Goal: Transaction & Acquisition: Purchase product/service

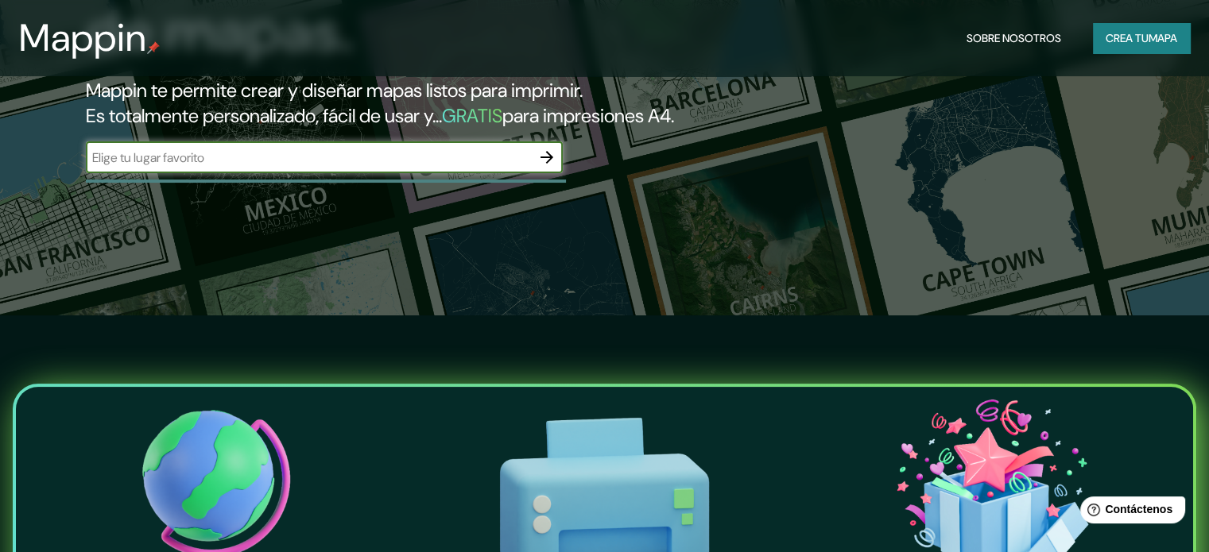
scroll to position [238, 0]
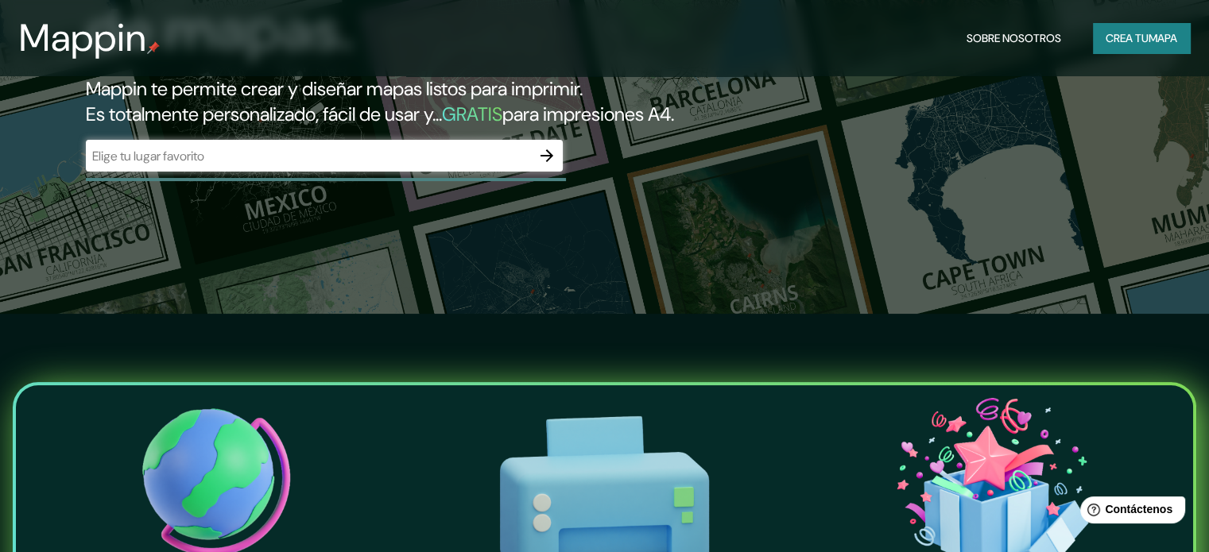
click at [204, 172] on div "​" at bounding box center [324, 156] width 477 height 32
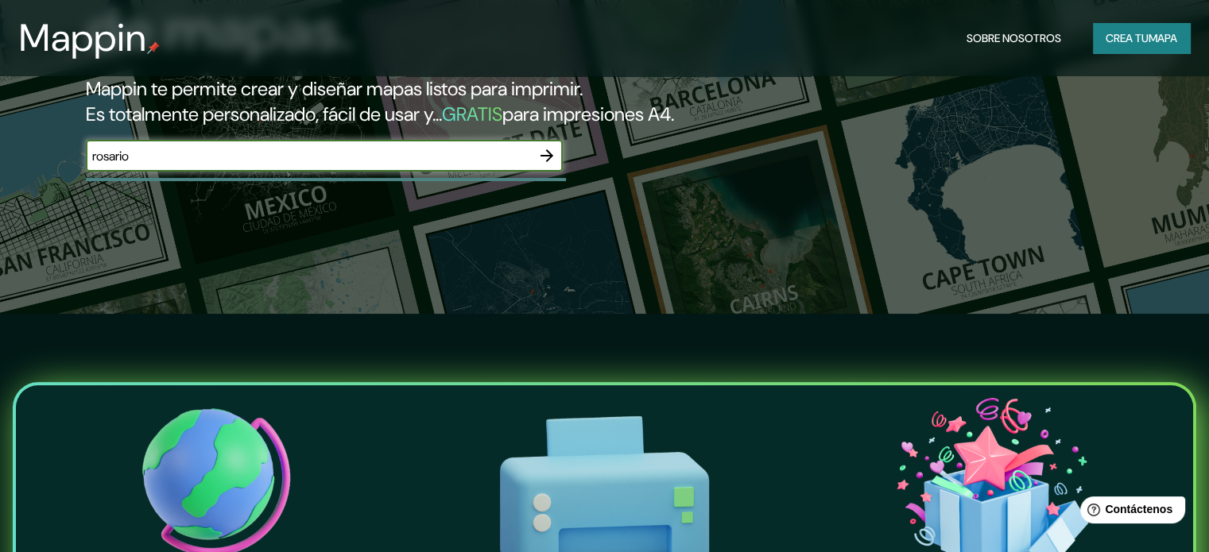
type input "rosario"
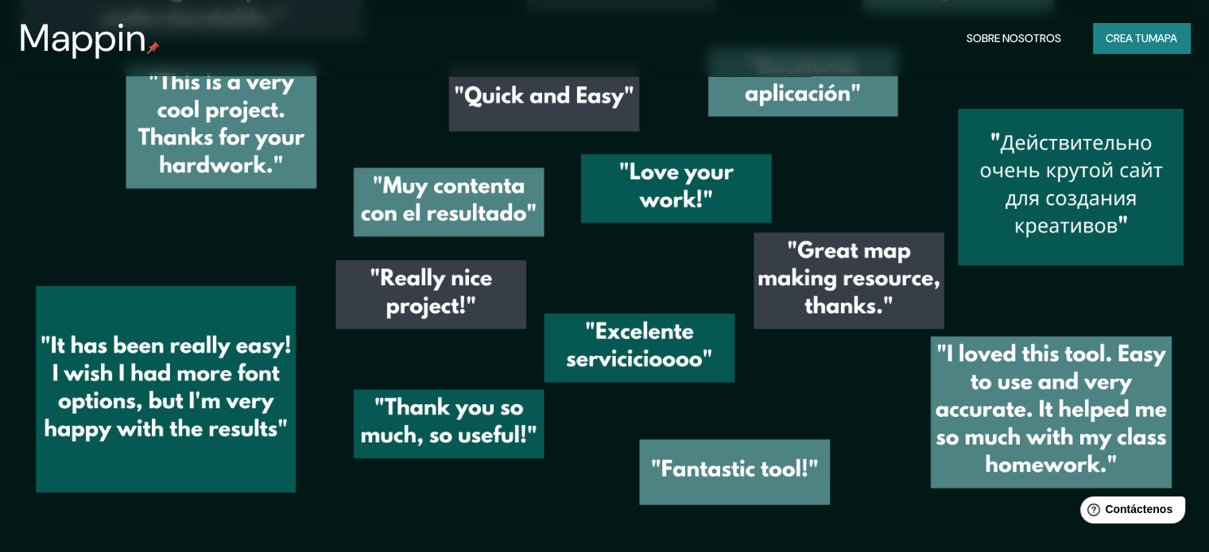
scroll to position [2315, 0]
click at [1138, 41] on font "Crea tu" at bounding box center [1127, 38] width 43 height 14
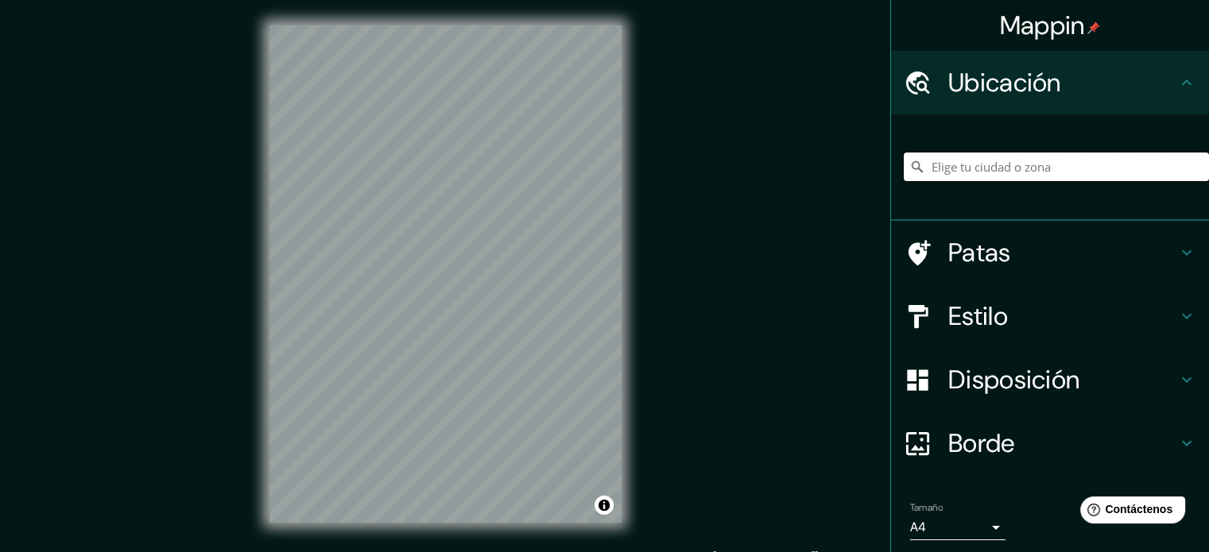
click at [1090, 161] on input "Elige tu ciudad o zona" at bounding box center [1056, 167] width 305 height 29
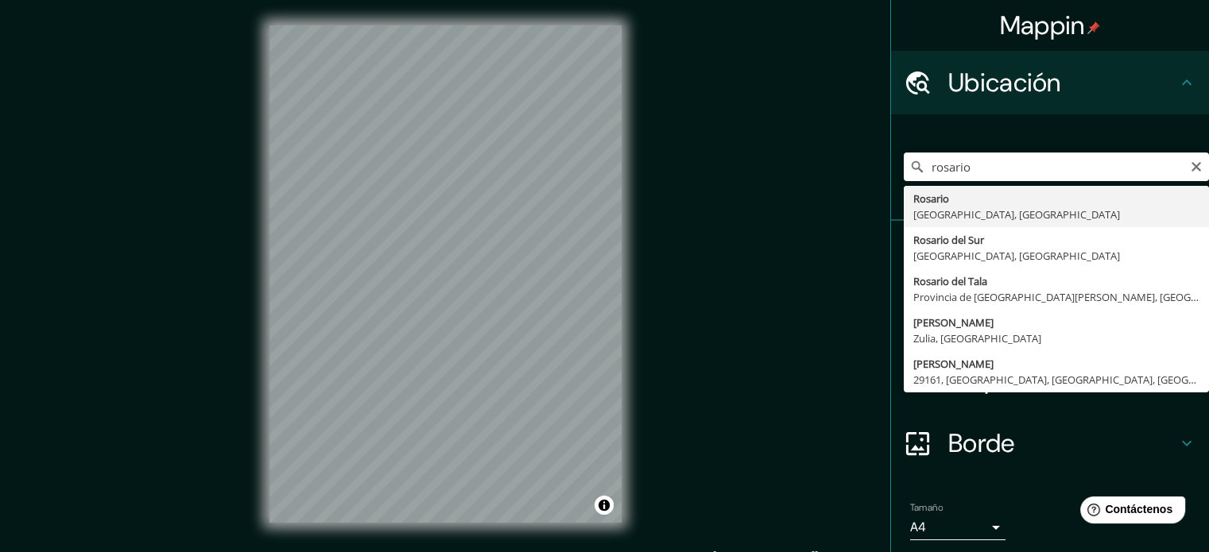
type input "[GEOGRAPHIC_DATA], [GEOGRAPHIC_DATA], [GEOGRAPHIC_DATA]"
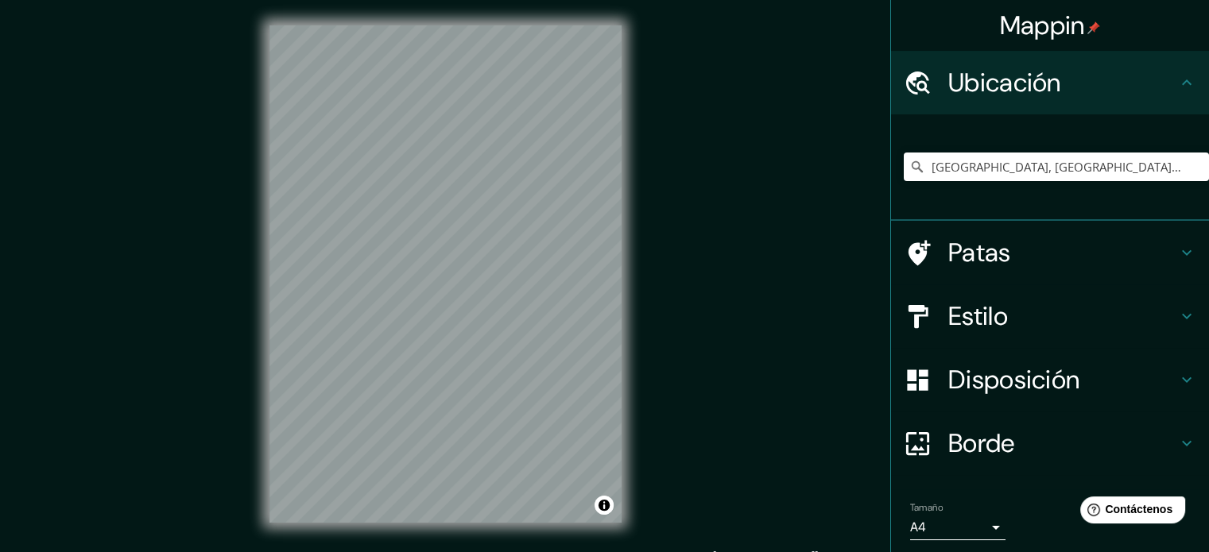
click at [1130, 316] on h4 "Estilo" at bounding box center [1062, 316] width 229 height 32
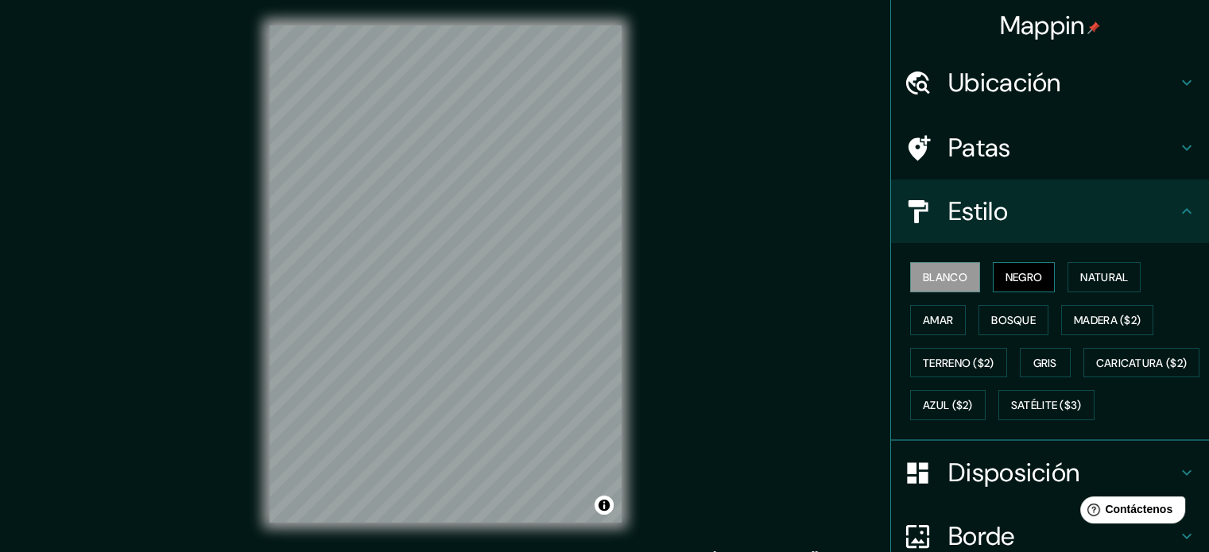
click at [1036, 276] on button "Negro" at bounding box center [1024, 277] width 63 height 30
click at [1102, 278] on font "Natural" at bounding box center [1104, 277] width 48 height 14
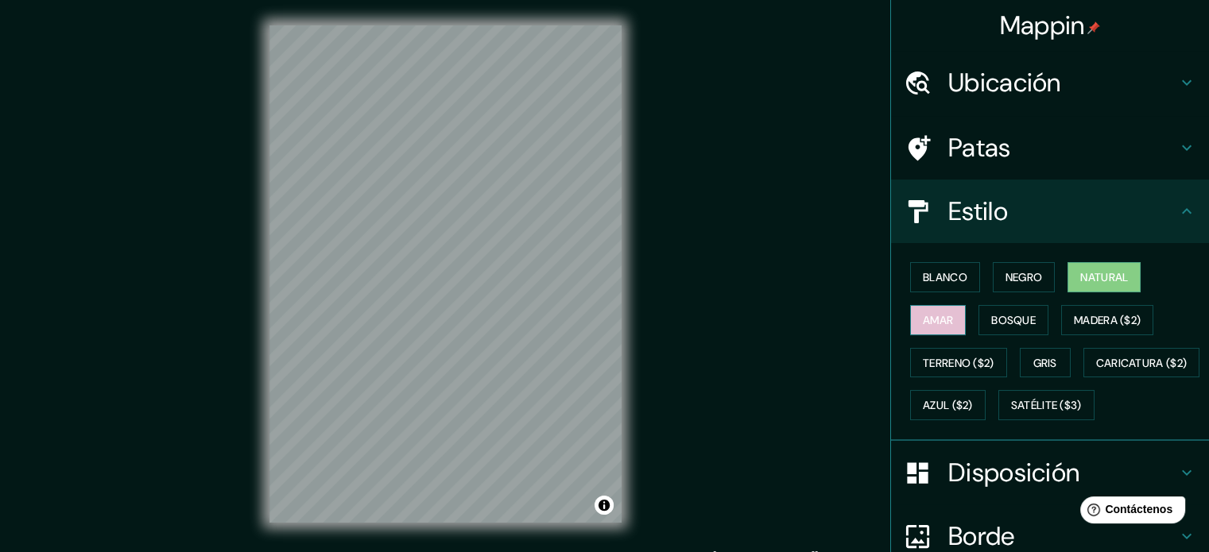
click at [930, 317] on font "Amar" at bounding box center [938, 320] width 30 height 14
click at [991, 317] on font "Bosque" at bounding box center [1013, 320] width 45 height 14
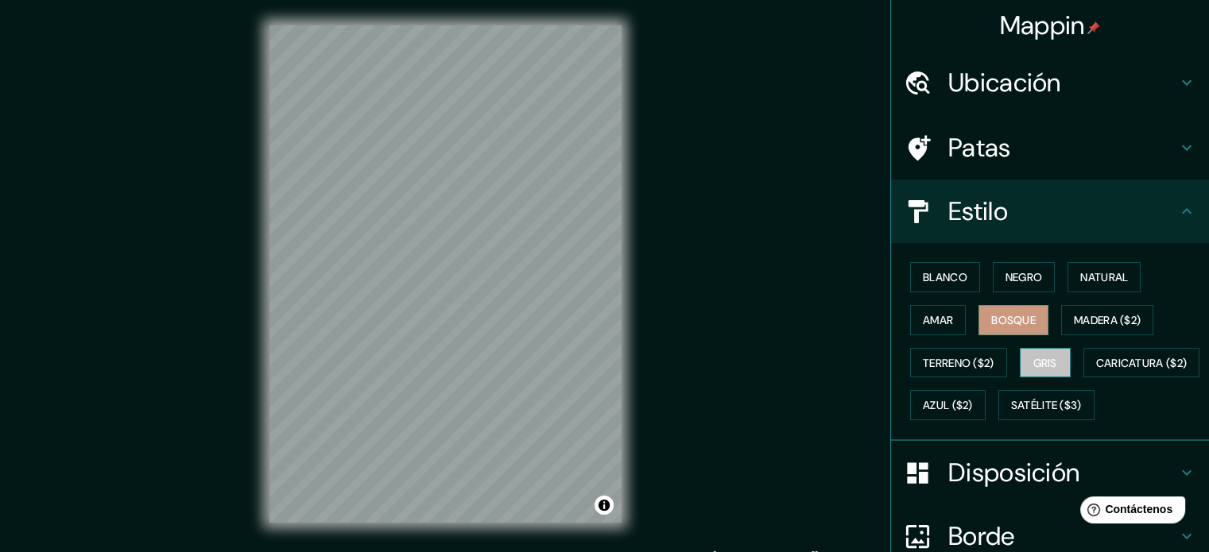
click at [1030, 371] on button "Gris" at bounding box center [1045, 363] width 51 height 30
click at [1090, 273] on font "Natural" at bounding box center [1104, 277] width 48 height 14
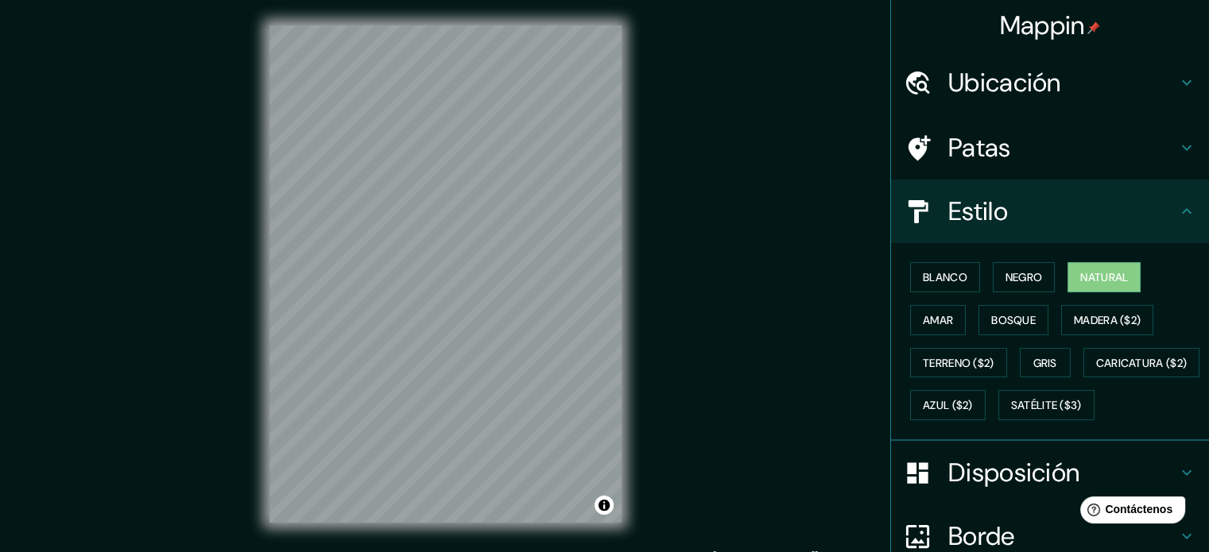
click at [1073, 210] on h4 "Estilo" at bounding box center [1062, 212] width 229 height 32
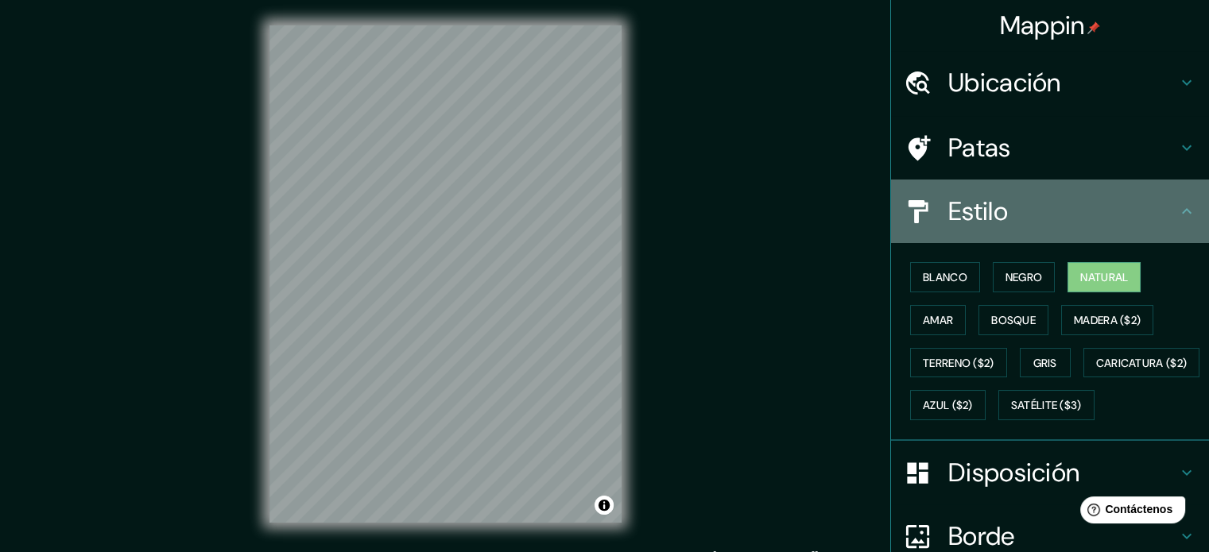
click at [1122, 209] on h4 "Estilo" at bounding box center [1062, 212] width 229 height 32
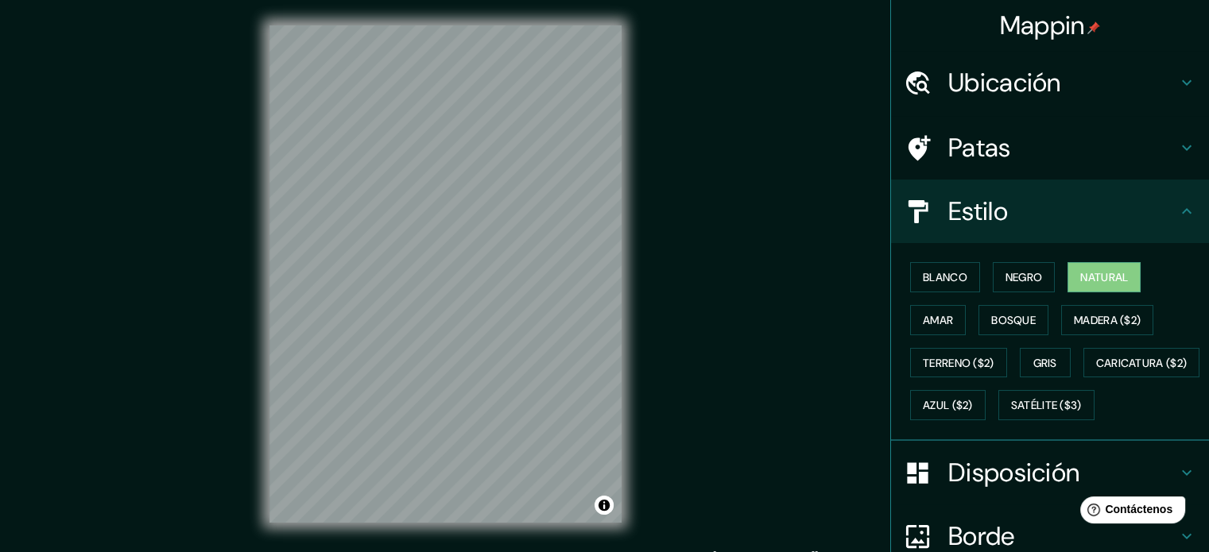
click at [1195, 215] on div "Estilo" at bounding box center [1050, 212] width 318 height 64
click at [1182, 219] on icon at bounding box center [1186, 211] width 19 height 19
click at [1177, 203] on icon at bounding box center [1186, 211] width 19 height 19
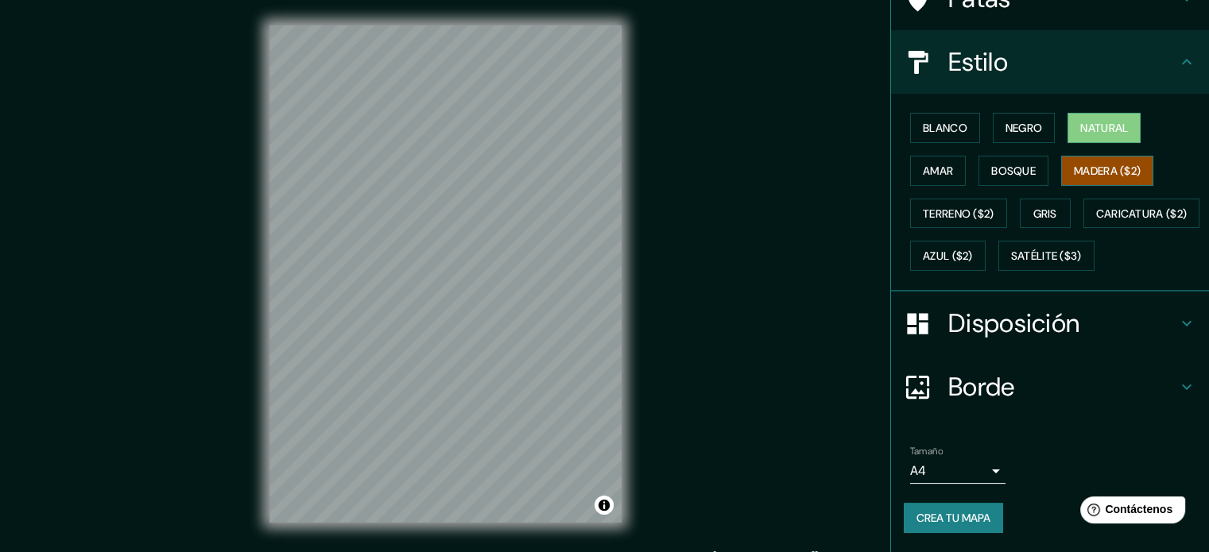
scroll to position [188, 0]
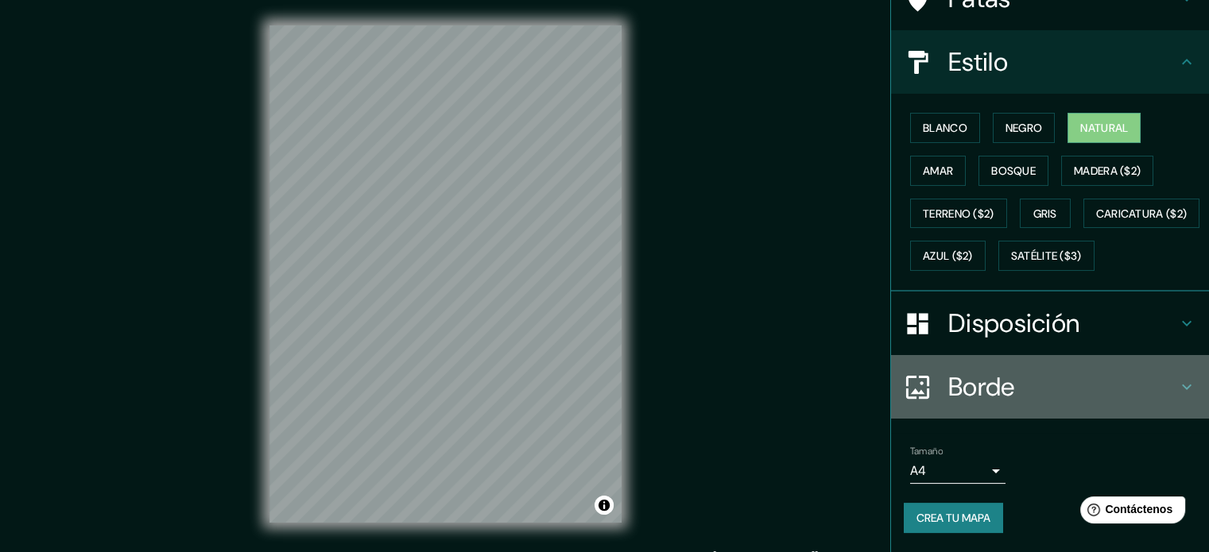
click at [1177, 393] on icon at bounding box center [1186, 387] width 19 height 19
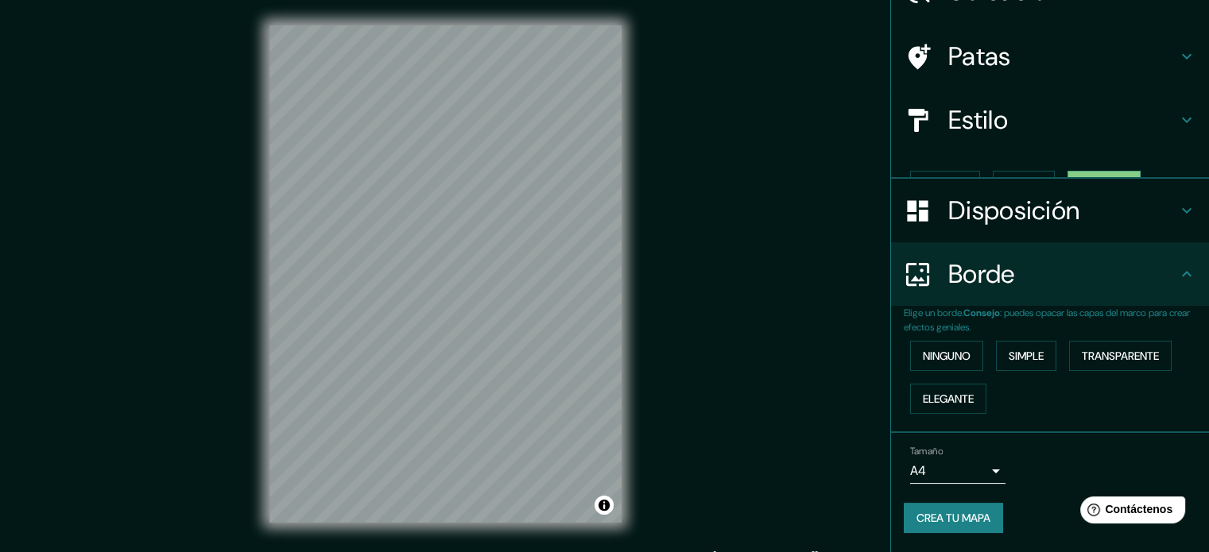
scroll to position [64, 0]
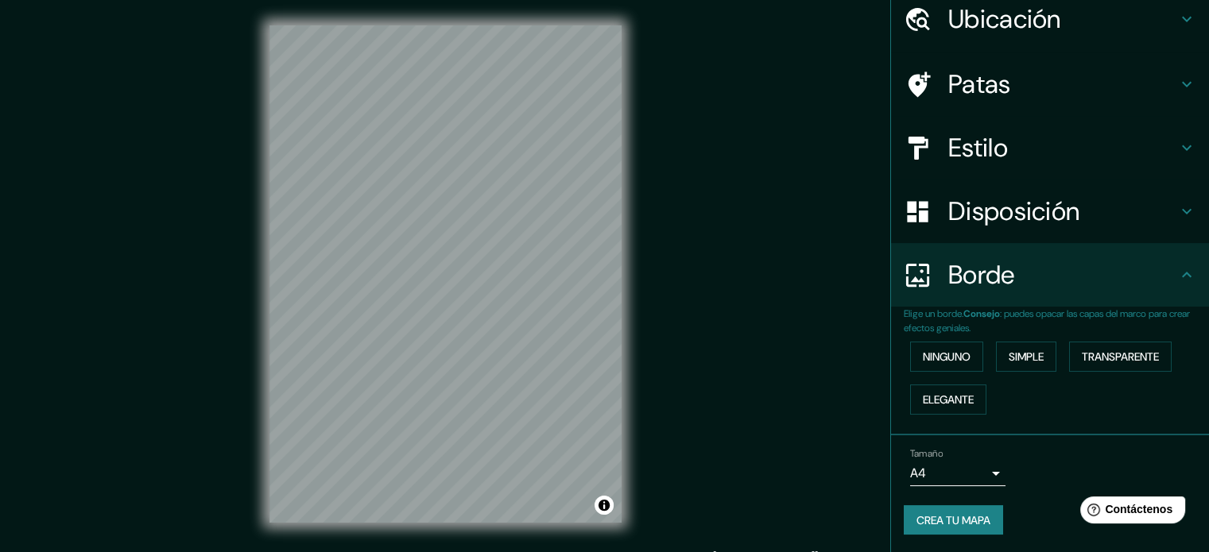
click at [1176, 393] on div "Ninguno Simple Transparente Elegante" at bounding box center [1056, 378] width 305 height 86
click at [1009, 350] on font "Simple" at bounding box center [1026, 357] width 35 height 14
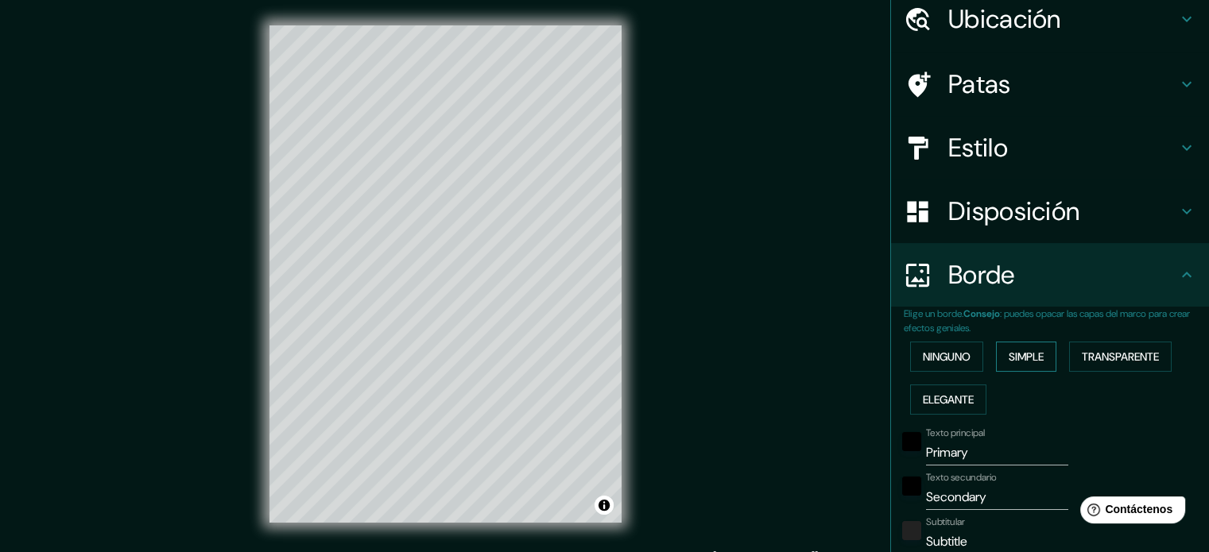
click at [1009, 350] on font "Simple" at bounding box center [1026, 357] width 35 height 14
type input "177"
type input "35"
click at [946, 357] on font "Ninguno" at bounding box center [947, 357] width 48 height 14
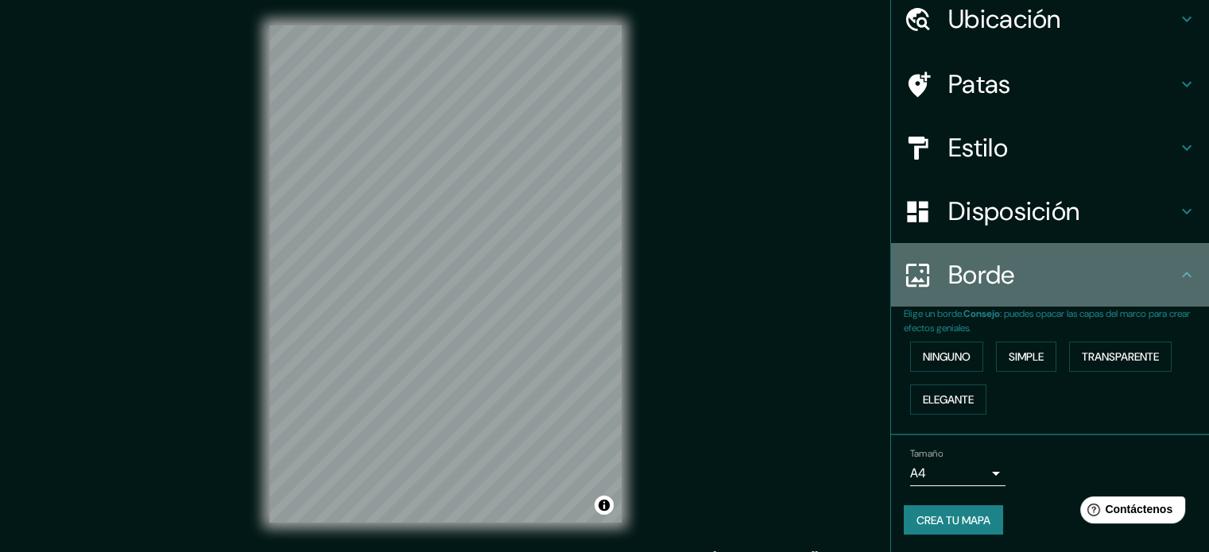
click at [1039, 283] on h4 "Borde" at bounding box center [1062, 275] width 229 height 32
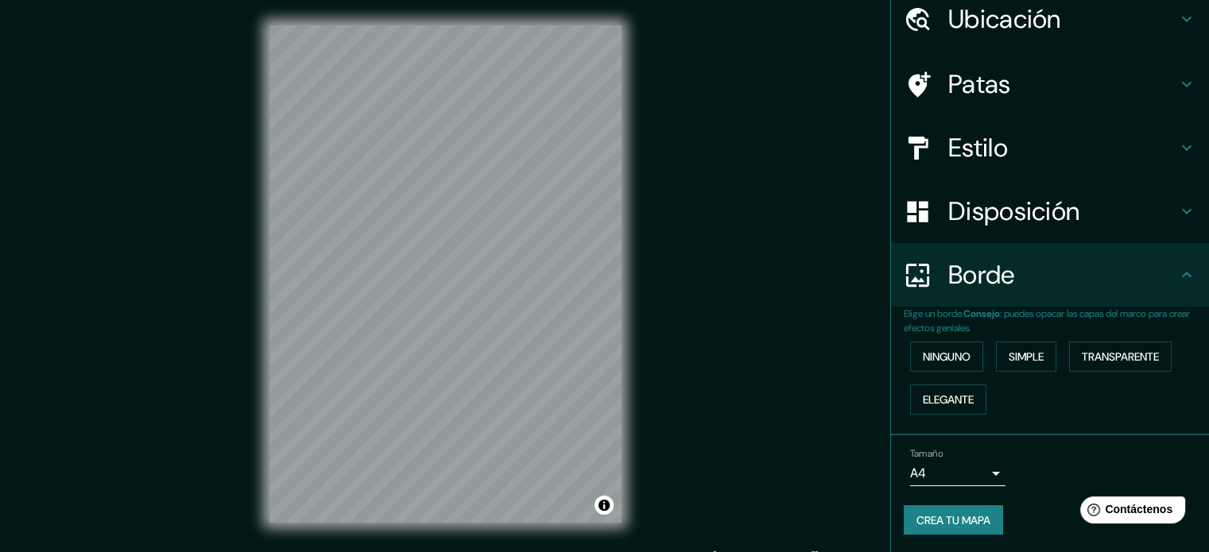
click at [1188, 276] on div "Borde" at bounding box center [1050, 275] width 318 height 64
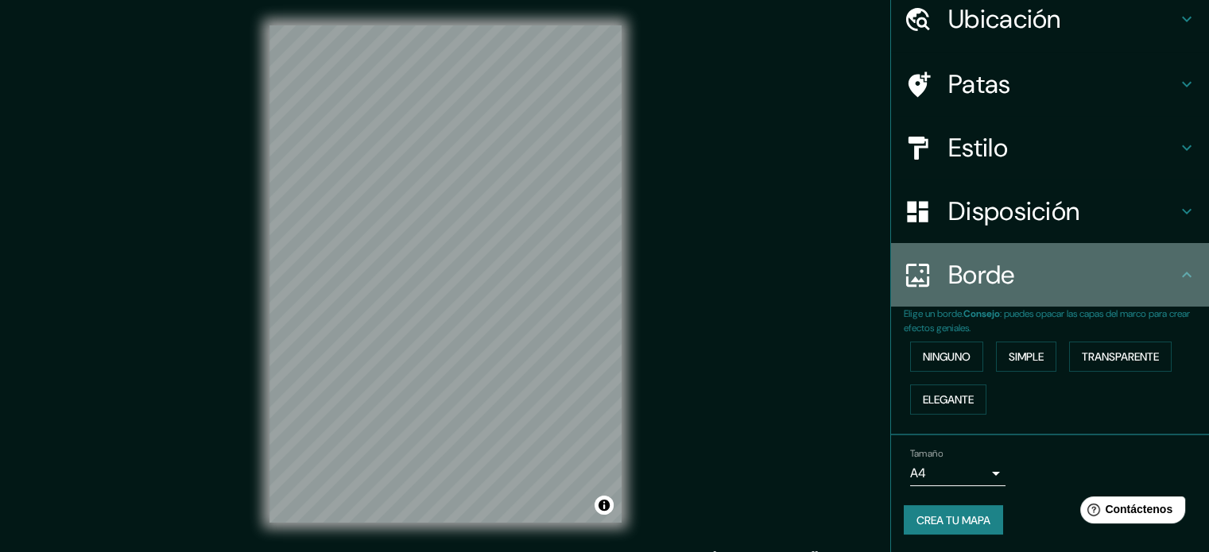
click at [1180, 273] on icon at bounding box center [1186, 274] width 19 height 19
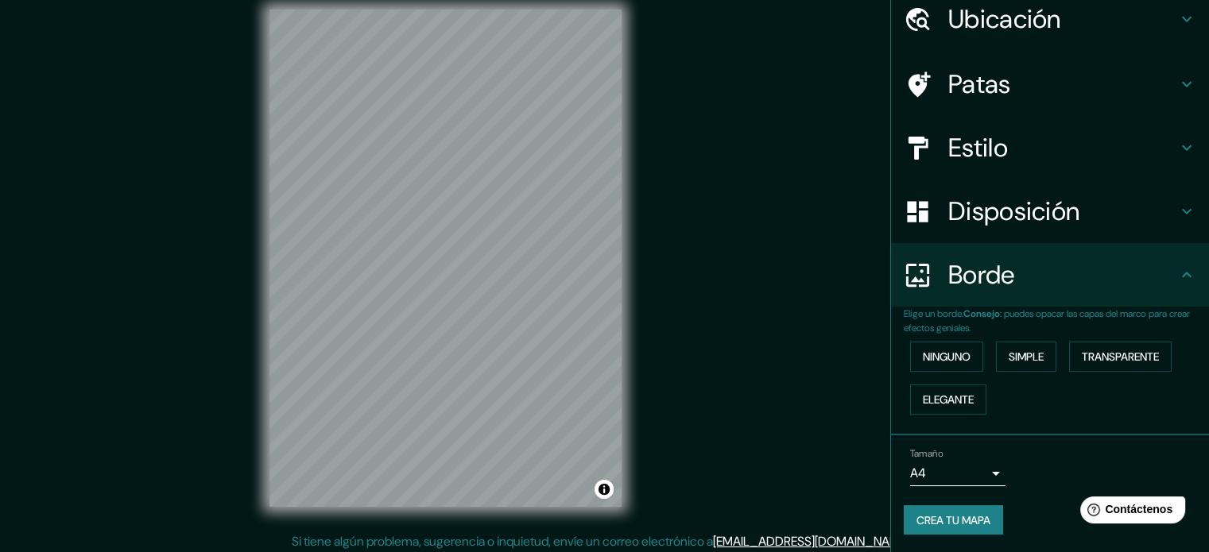
scroll to position [21, 0]
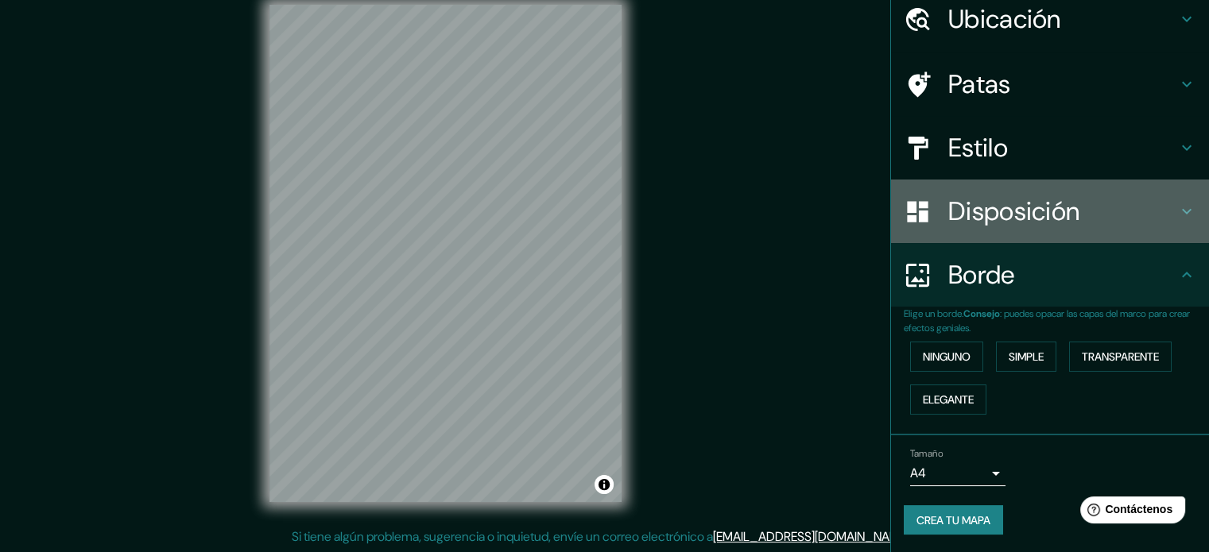
click at [1153, 223] on h4 "Disposición" at bounding box center [1062, 212] width 229 height 32
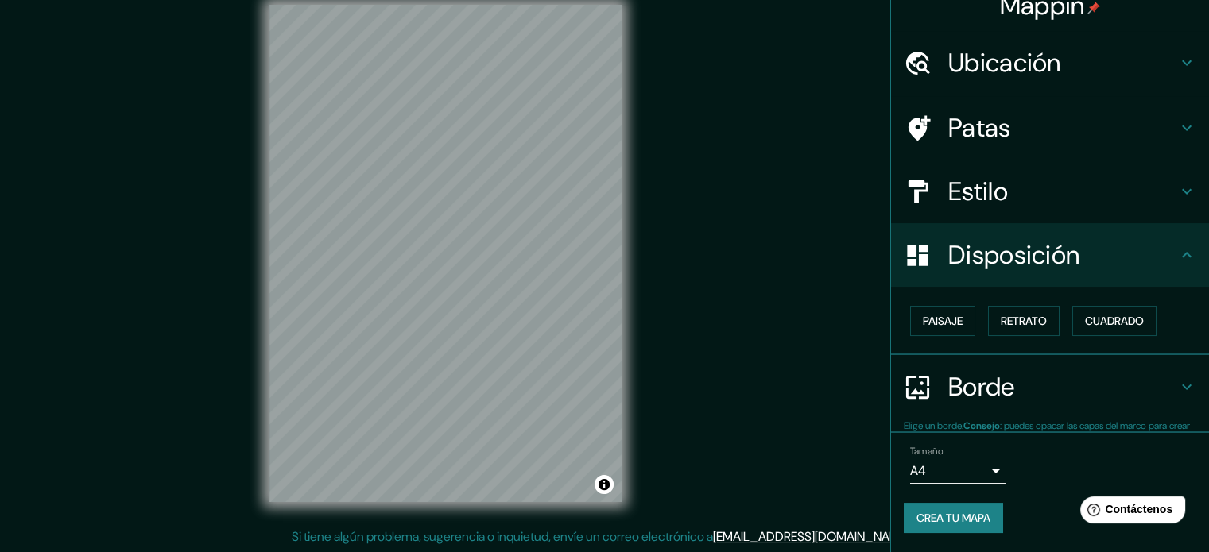
scroll to position [19, 0]
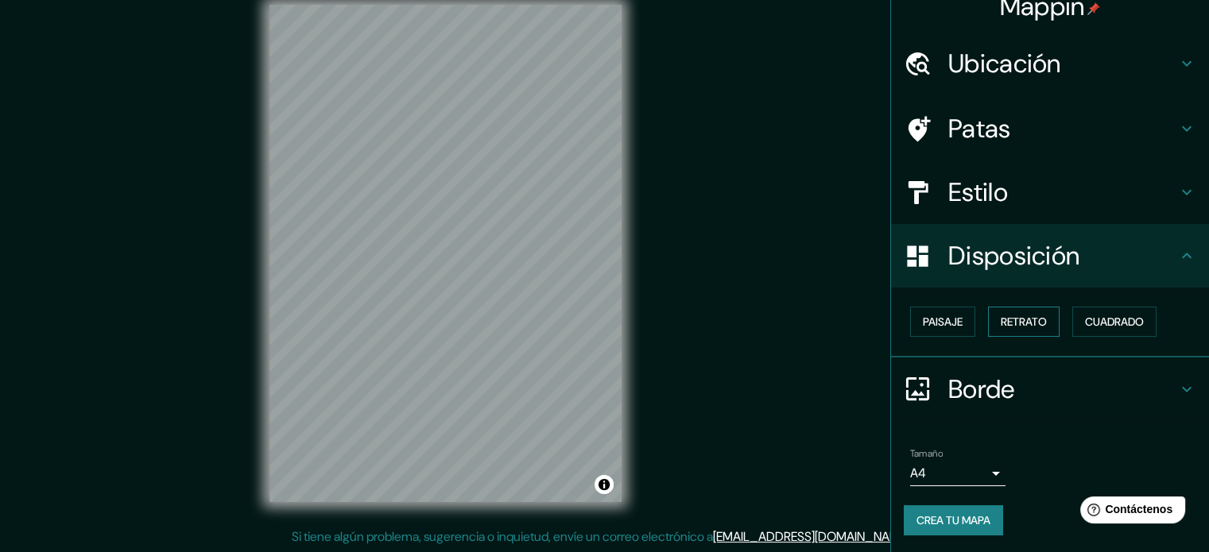
click at [1020, 320] on font "Retrato" at bounding box center [1024, 322] width 46 height 14
click at [928, 327] on font "Paisaje" at bounding box center [943, 322] width 40 height 14
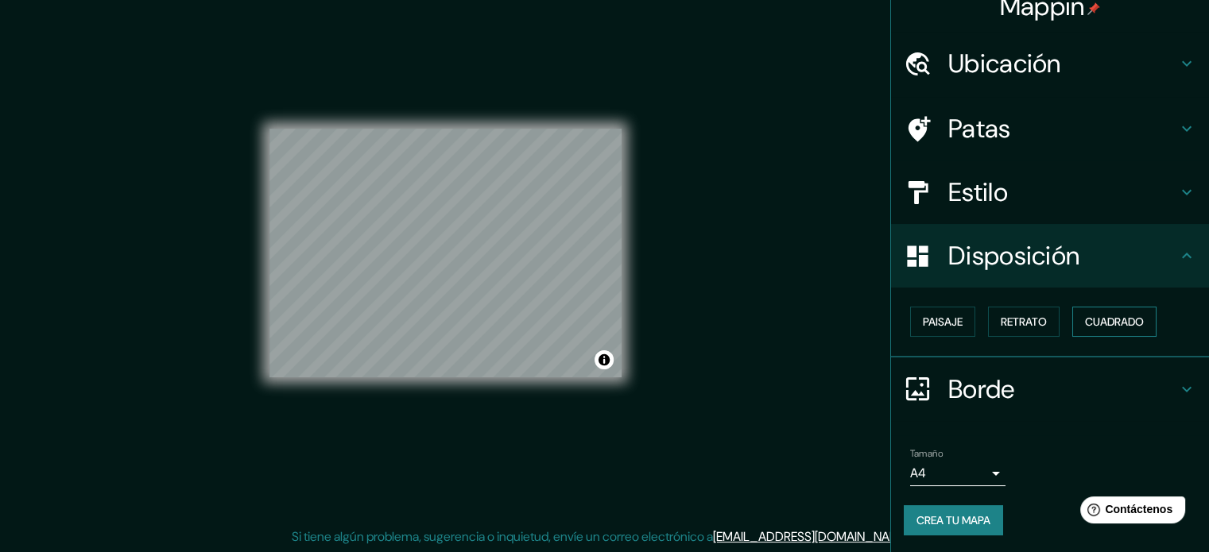
click at [1085, 322] on font "Cuadrado" at bounding box center [1114, 322] width 59 height 14
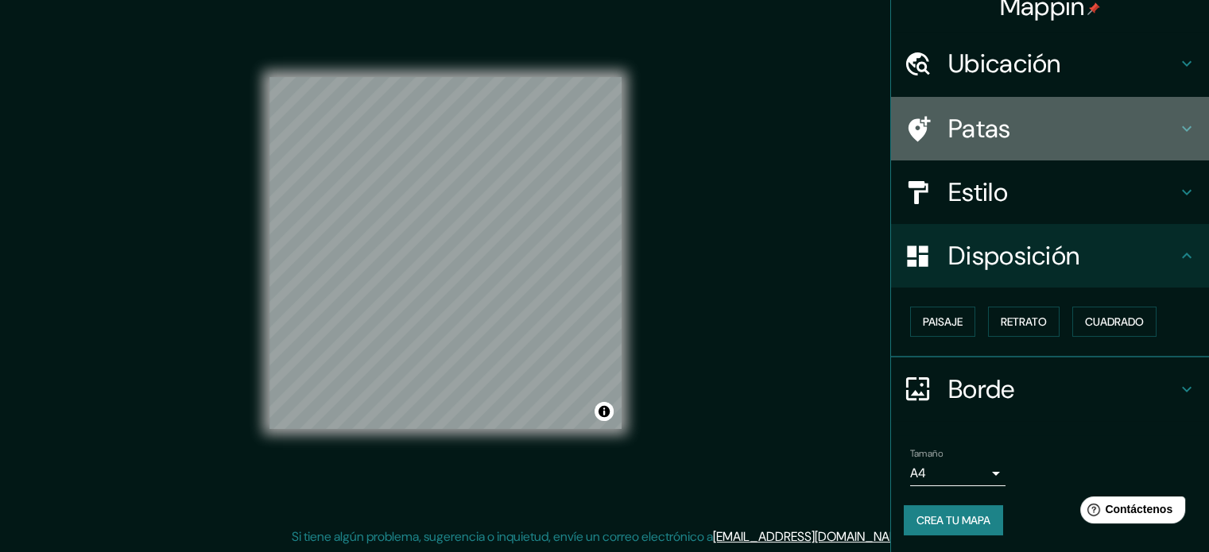
click at [1173, 112] on div "Patas" at bounding box center [1050, 129] width 318 height 64
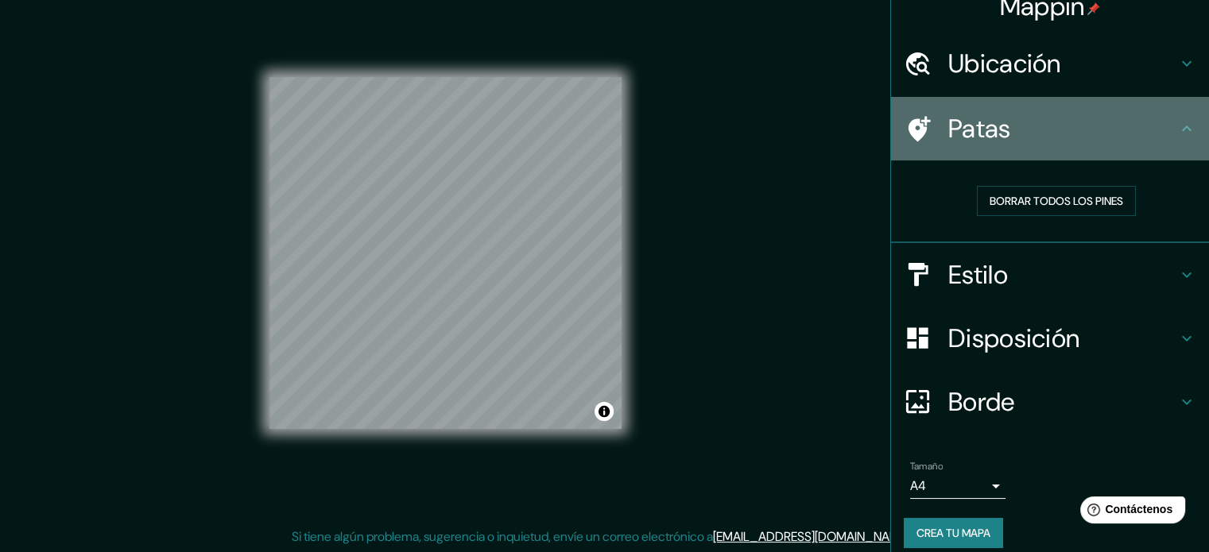
click at [1173, 112] on div "Patas" at bounding box center [1050, 129] width 318 height 64
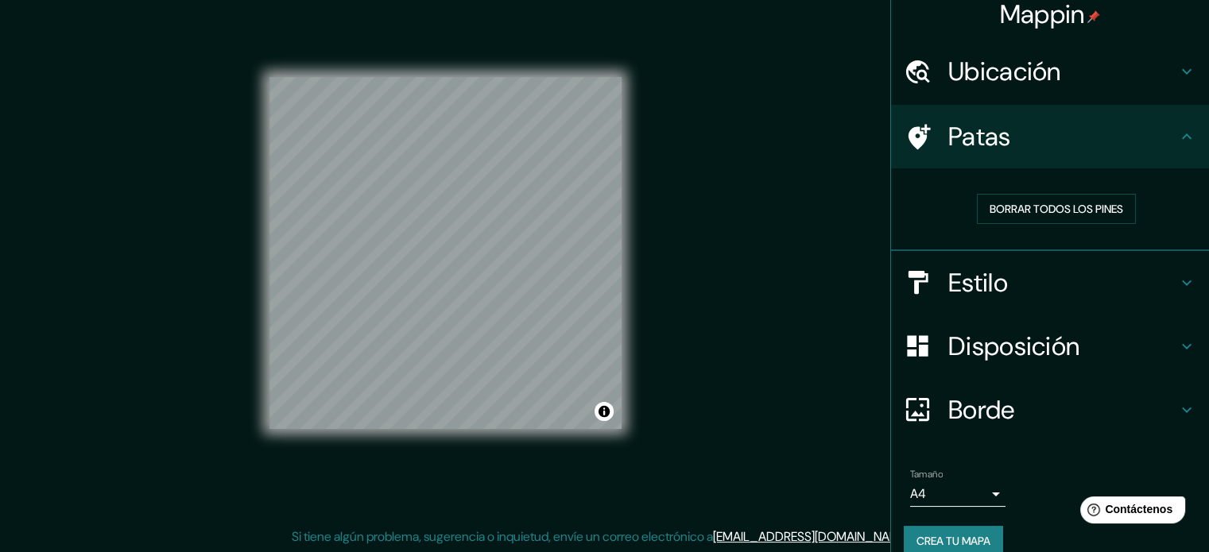
scroll to position [0, 0]
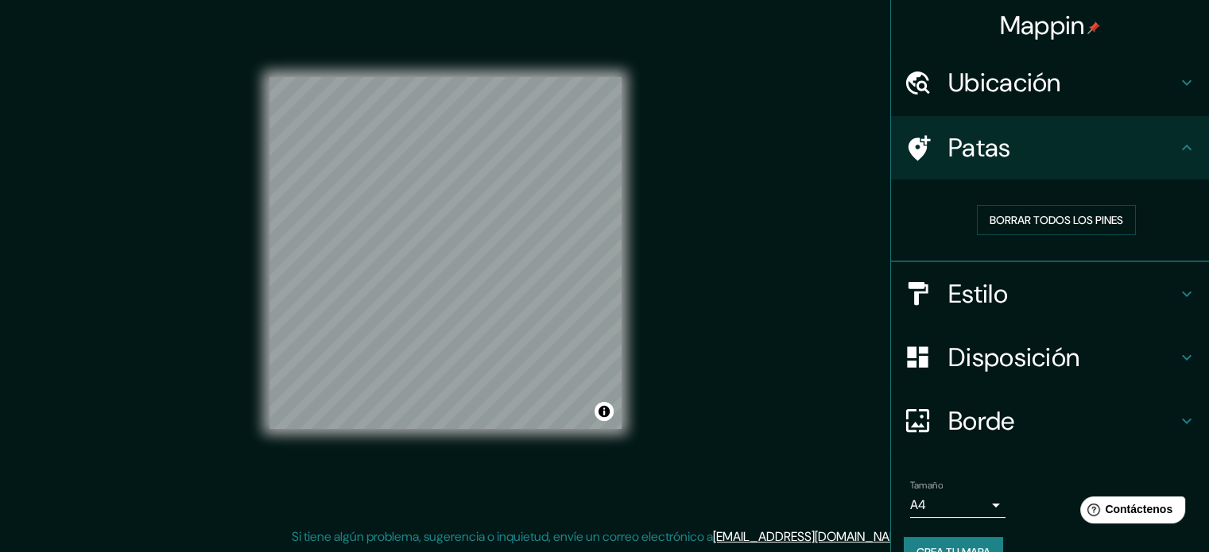
click at [1077, 304] on h4 "Estilo" at bounding box center [1062, 294] width 229 height 32
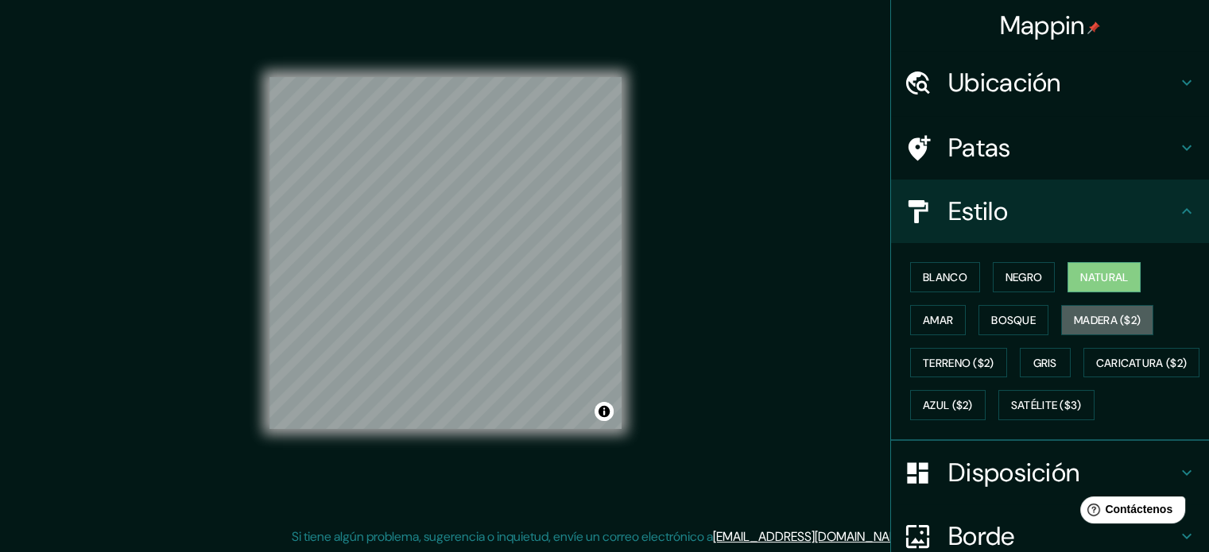
click at [1077, 305] on button "Madera ($2)" at bounding box center [1107, 320] width 92 height 30
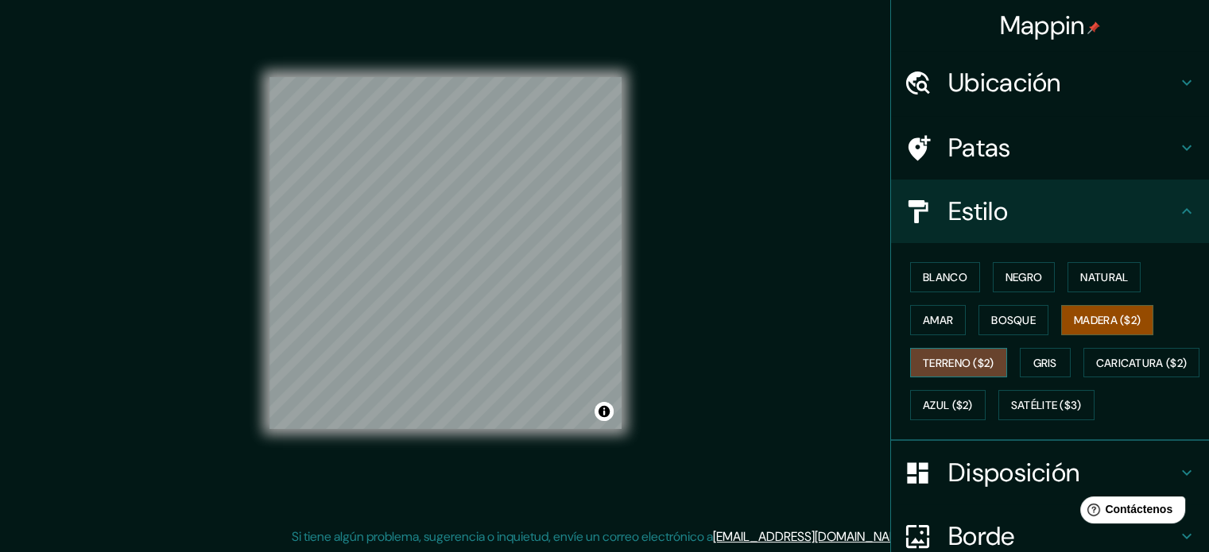
click at [960, 357] on font "Terreno ($2)" at bounding box center [959, 363] width 72 height 14
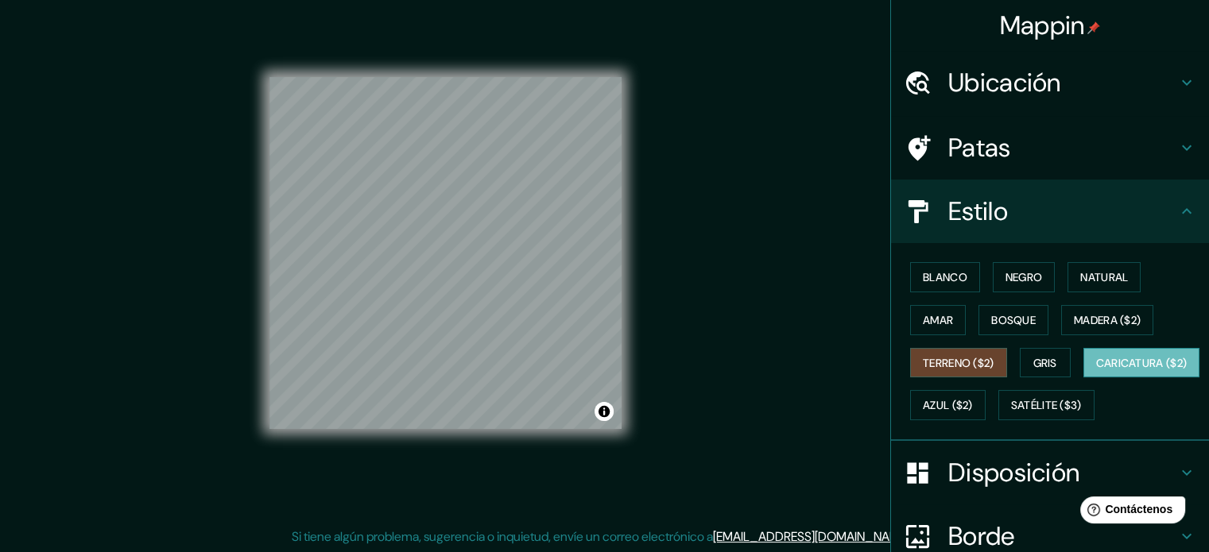
click at [1096, 370] on font "Caricatura ($2)" at bounding box center [1141, 363] width 91 height 14
click at [973, 400] on font "Azul ($2)" at bounding box center [948, 406] width 50 height 14
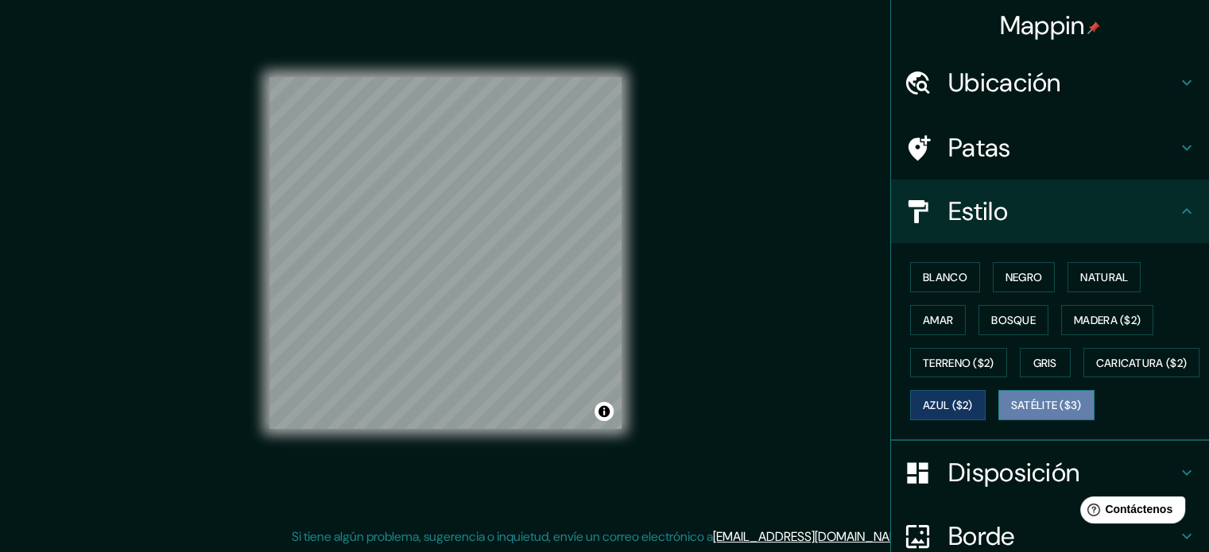
click at [1011, 413] on font "Satélite ($3)" at bounding box center [1046, 406] width 71 height 14
